Goal: Task Accomplishment & Management: Use online tool/utility

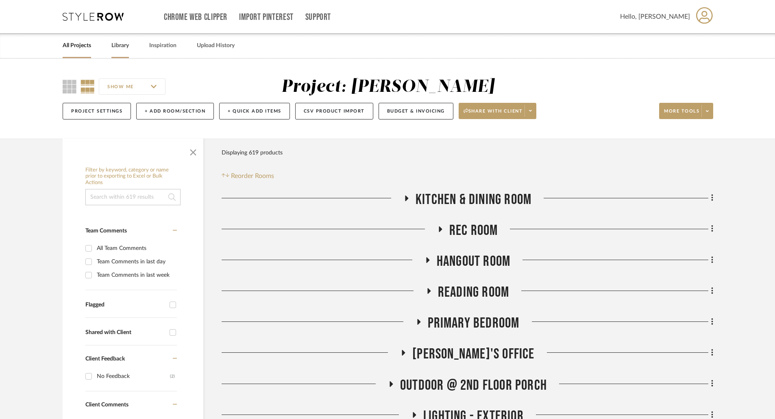
click at [130, 47] on div "All Projects Library Inspiration Upload History" at bounding box center [387, 45] width 674 height 25
click at [123, 48] on link "Library" at bounding box center [119, 45] width 17 height 11
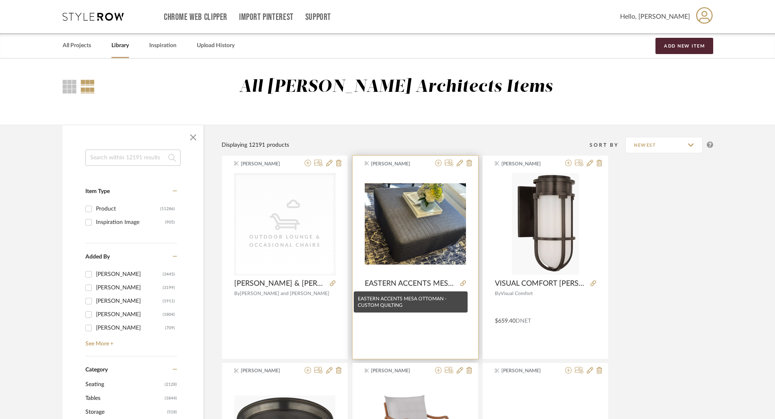
click at [444, 282] on span "EASTERN ACCENTS MESA OTTOMAN - CUSTOM QUILTING" at bounding box center [411, 283] width 92 height 9
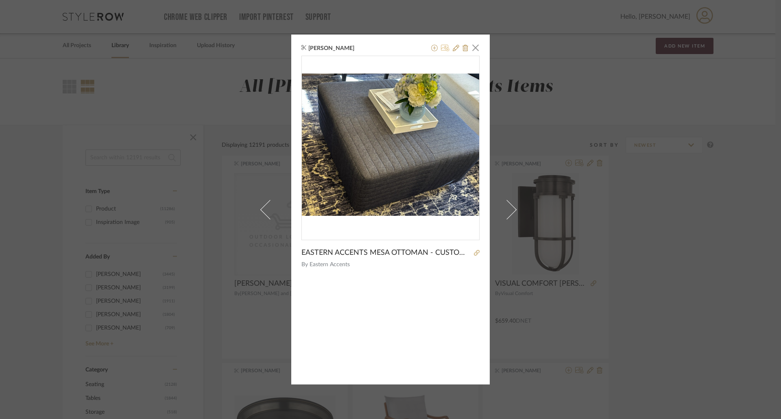
click at [441, 48] on icon at bounding box center [445, 48] width 9 height 7
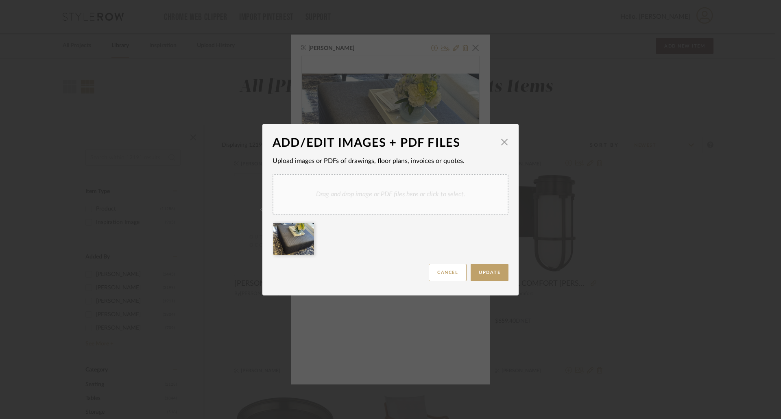
click at [370, 194] on div "Drag and drop image or PDF files here or click to select." at bounding box center [390, 194] width 236 height 41
click at [483, 270] on button "Update" at bounding box center [489, 272] width 38 height 17
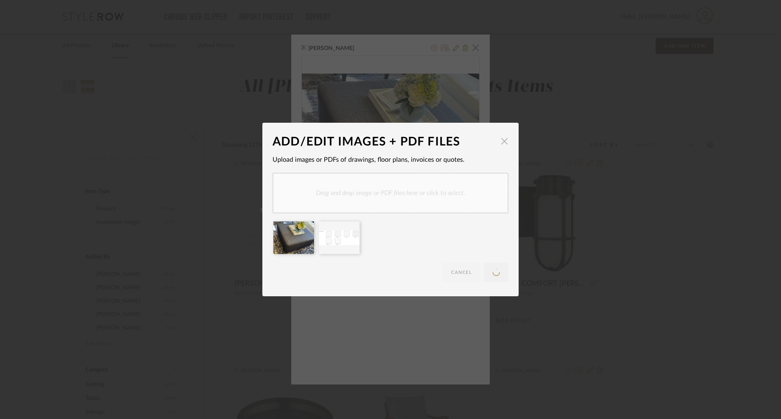
click at [501, 140] on span "button" at bounding box center [504, 141] width 16 height 16
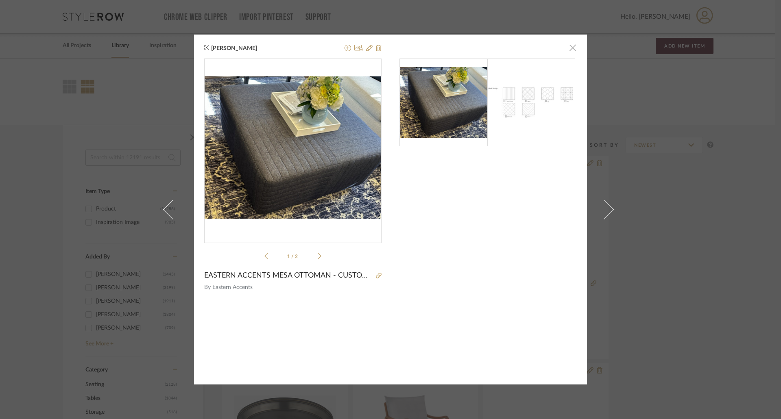
drag, startPoint x: 566, startPoint y: 48, endPoint x: 571, endPoint y: 47, distance: 5.3
click at [569, 48] on span "button" at bounding box center [572, 47] width 16 height 16
